Goal: Information Seeking & Learning: Check status

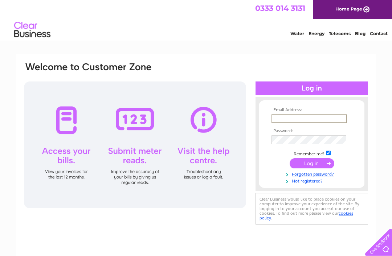
type input "[EMAIL_ADDRESS][DOMAIN_NAME]"
click at [312, 164] on input "submit" at bounding box center [311, 164] width 45 height 10
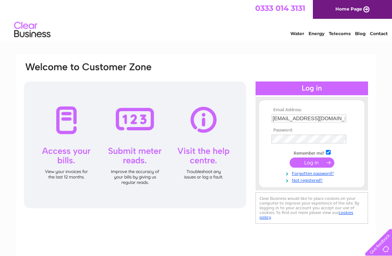
click at [314, 168] on input "submit" at bounding box center [311, 163] width 45 height 10
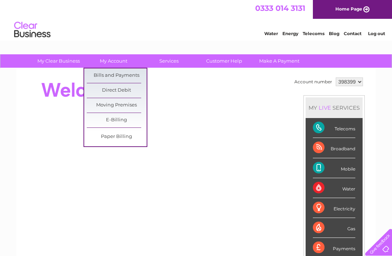
click at [123, 79] on link "Bills and Payments" at bounding box center [117, 76] width 60 height 15
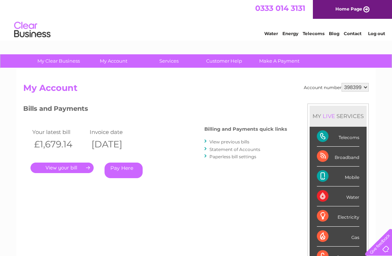
click at [62, 169] on link "." at bounding box center [61, 168] width 63 height 11
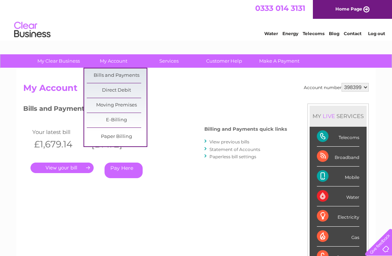
click at [140, 78] on link "Bills and Payments" at bounding box center [117, 76] width 60 height 15
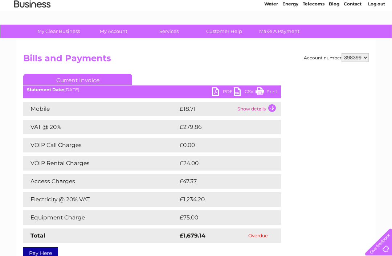
scroll to position [30, 0]
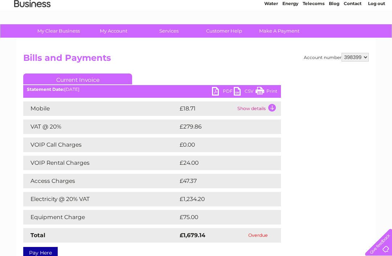
click at [169, 203] on td "Electricity @ 20% VAT" at bounding box center [100, 199] width 155 height 15
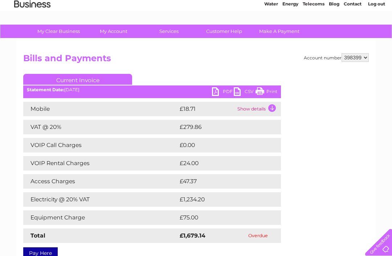
click at [73, 203] on td "Electricity @ 20% VAT" at bounding box center [100, 200] width 155 height 15
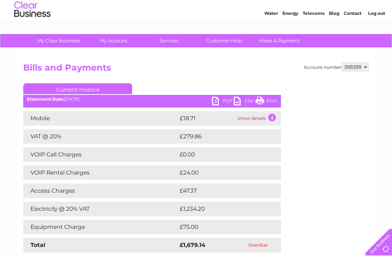
scroll to position [21, 0]
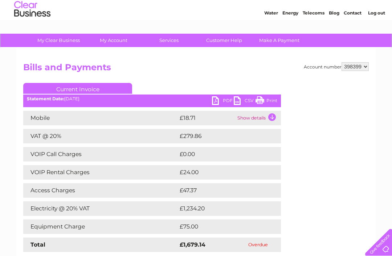
click at [274, 121] on td "Show details" at bounding box center [257, 118] width 45 height 15
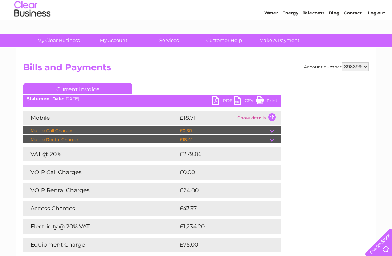
click at [266, 230] on td "£1,234.20" at bounding box center [223, 227] width 91 height 15
click at [270, 235] on div "Mobile £18.71 Show details Mobile Call Charges £0.30 Your call itemisation is l…" at bounding box center [152, 191] width 258 height 160
click at [277, 229] on td at bounding box center [275, 227] width 12 height 15
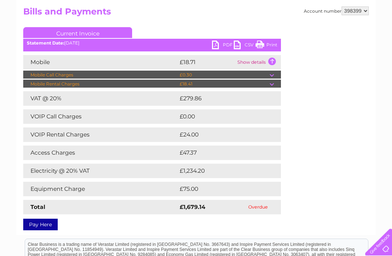
scroll to position [0, 0]
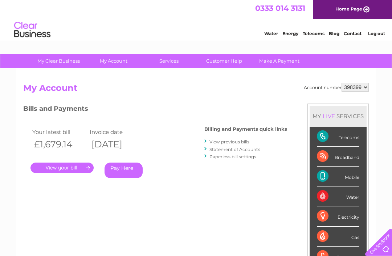
click at [242, 142] on link "View previous bills" at bounding box center [229, 141] width 40 height 5
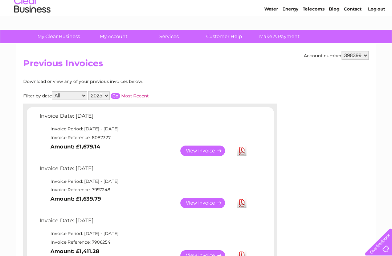
scroll to position [26, 0]
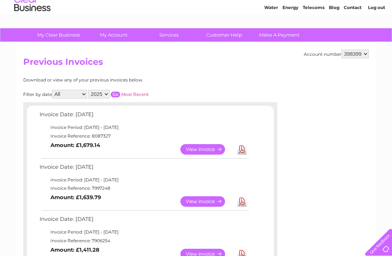
click at [206, 148] on link "View" at bounding box center [206, 149] width 53 height 11
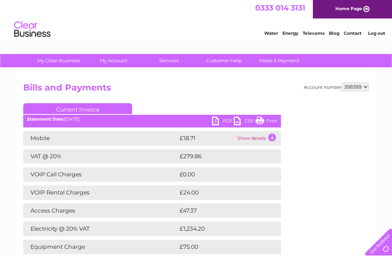
scroll to position [0, 0]
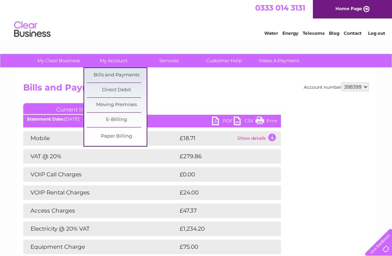
click at [124, 75] on link "Bills and Payments" at bounding box center [117, 75] width 60 height 15
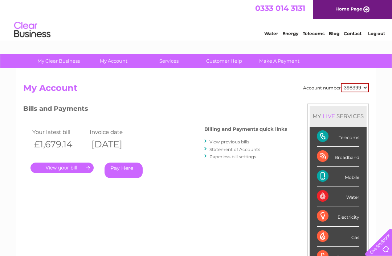
click at [244, 141] on link "View previous bills" at bounding box center [229, 141] width 40 height 5
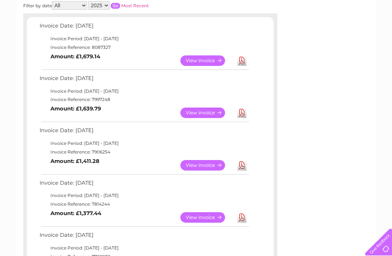
scroll to position [118, 0]
